Goal: Transaction & Acquisition: Purchase product/service

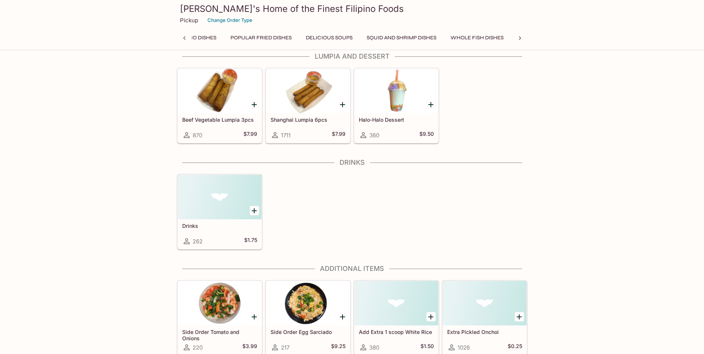
scroll to position [1365, 0]
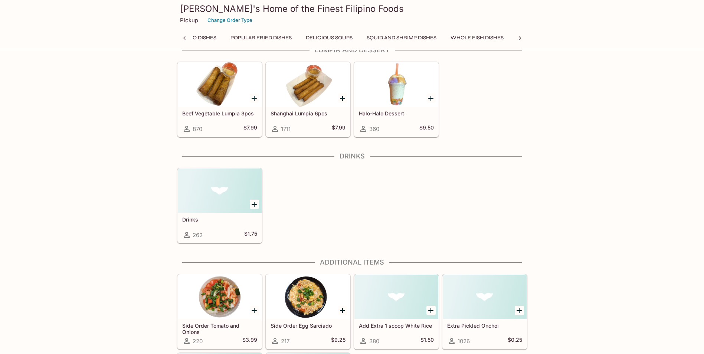
click at [514, 40] on button "Lumpia and Dessert" at bounding box center [546, 38] width 65 height 10
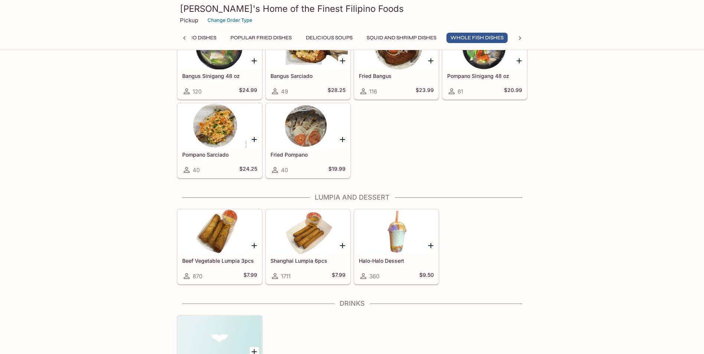
scroll to position [1217, 0]
